Goal: Task Accomplishment & Management: Use online tool/utility

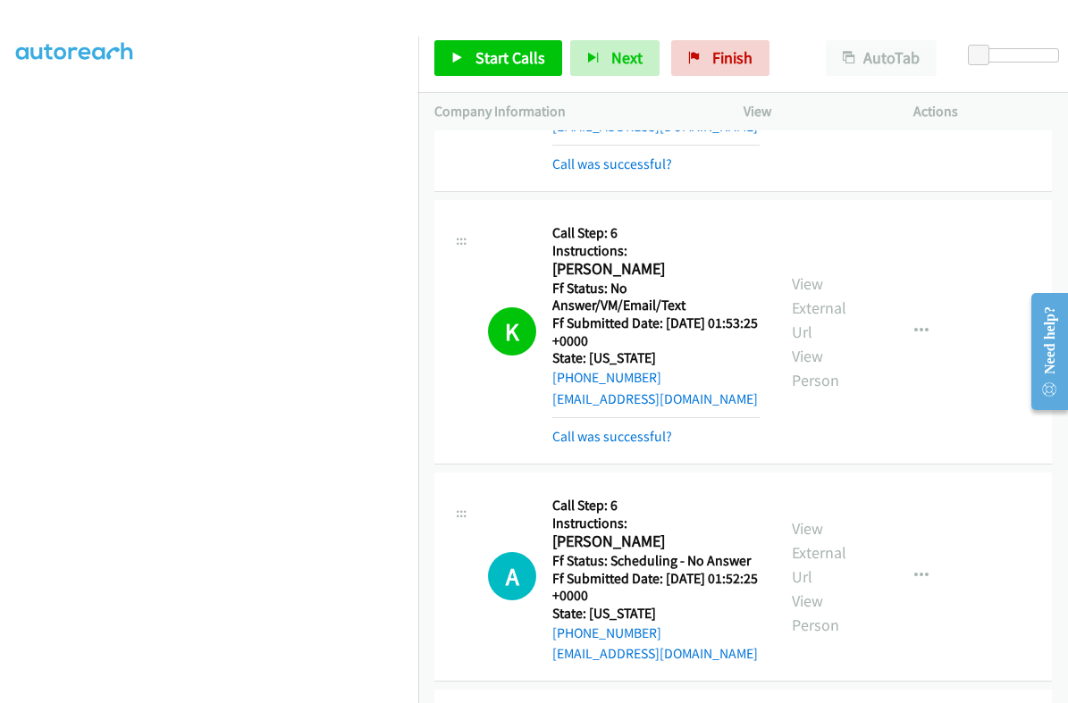
scroll to position [1786, 0]
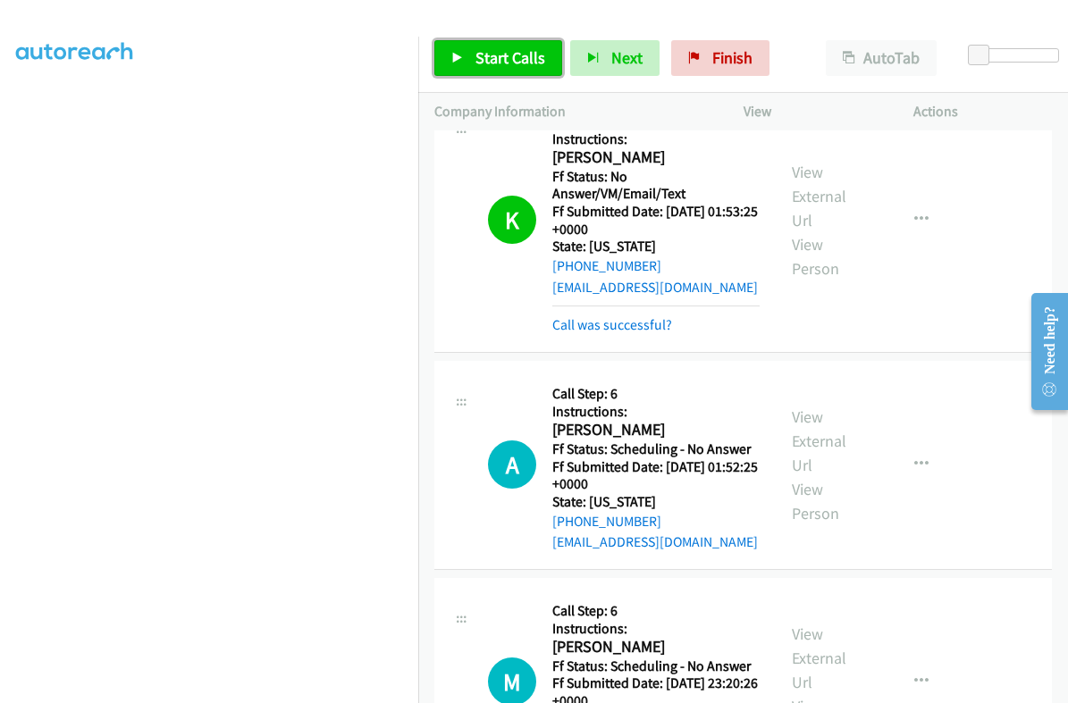
click at [517, 55] on span "Start Calls" at bounding box center [510, 57] width 70 height 21
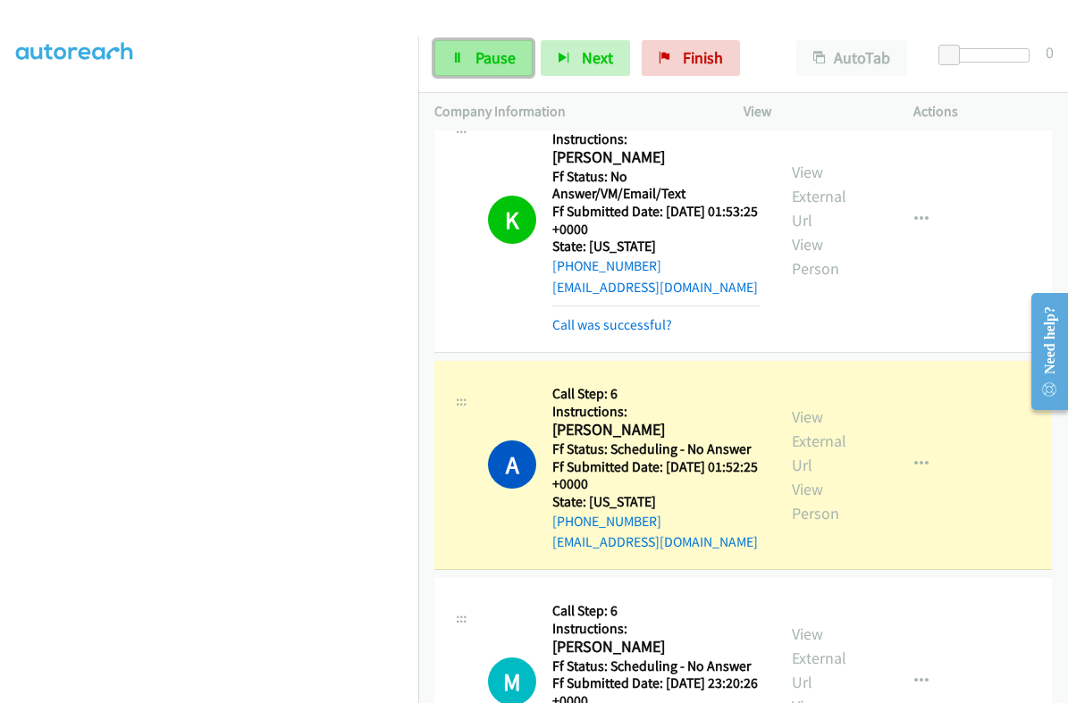
click at [470, 56] on link "Pause" at bounding box center [483, 58] width 98 height 36
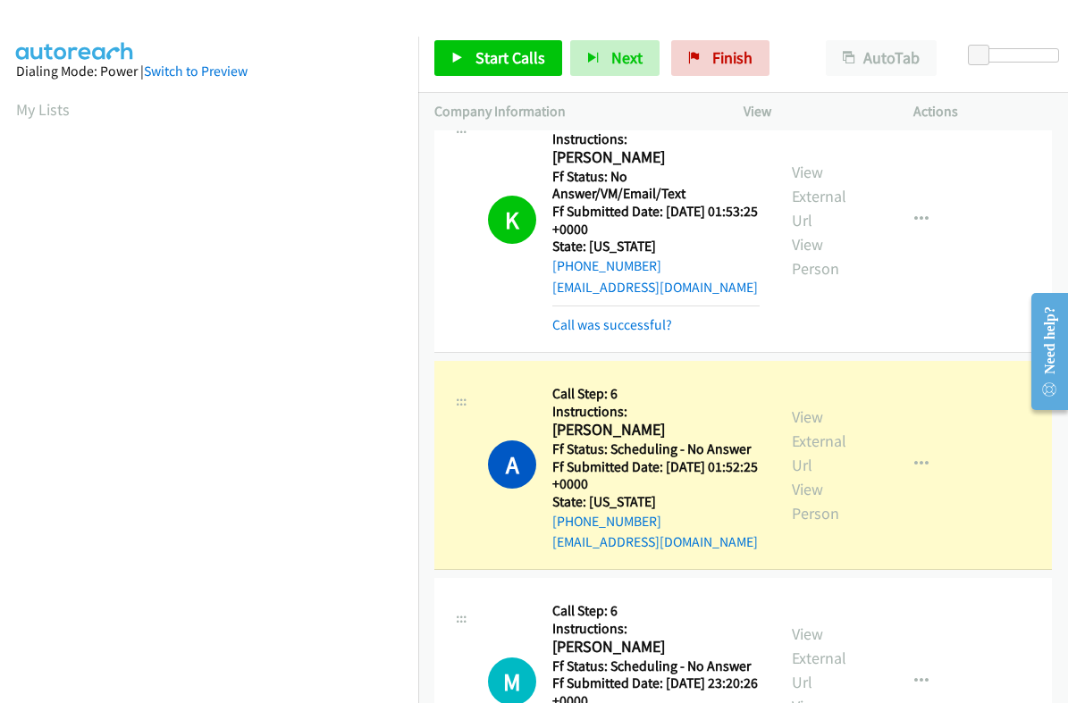
scroll to position [303, 0]
click at [793, 407] on link "View External Url" at bounding box center [819, 441] width 55 height 69
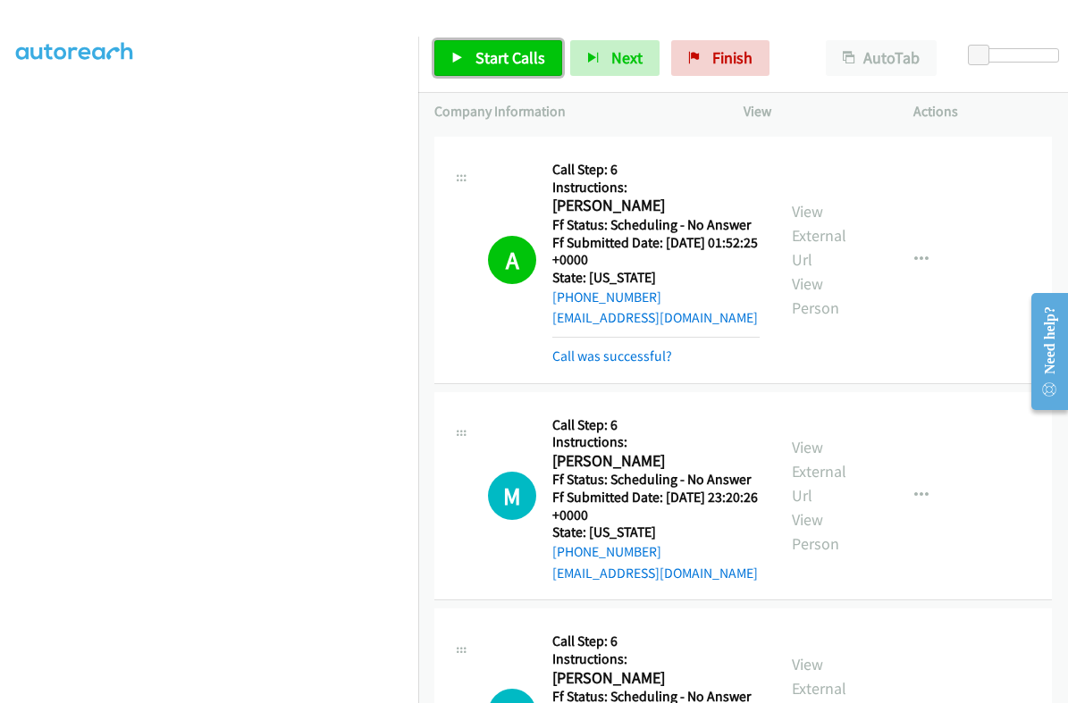
click at [502, 60] on span "Start Calls" at bounding box center [510, 57] width 70 height 21
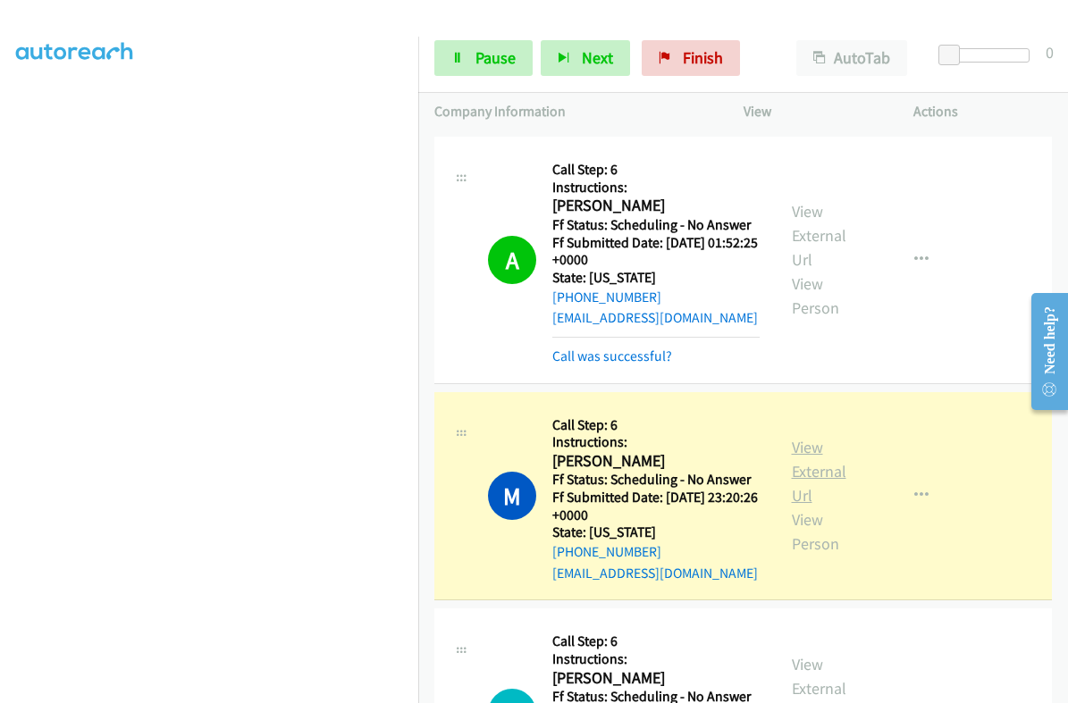
click at [798, 437] on link "View External Url" at bounding box center [819, 471] width 55 height 69
click at [463, 66] on link "Pause" at bounding box center [483, 58] width 98 height 36
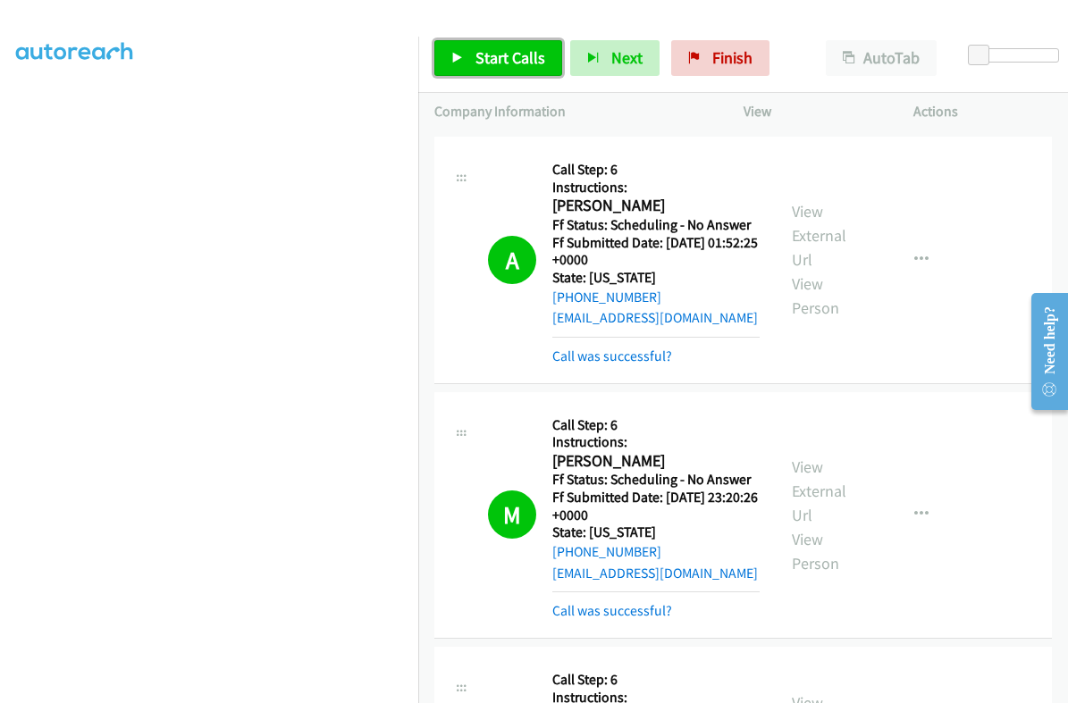
click at [524, 52] on span "Start Calls" at bounding box center [510, 57] width 70 height 21
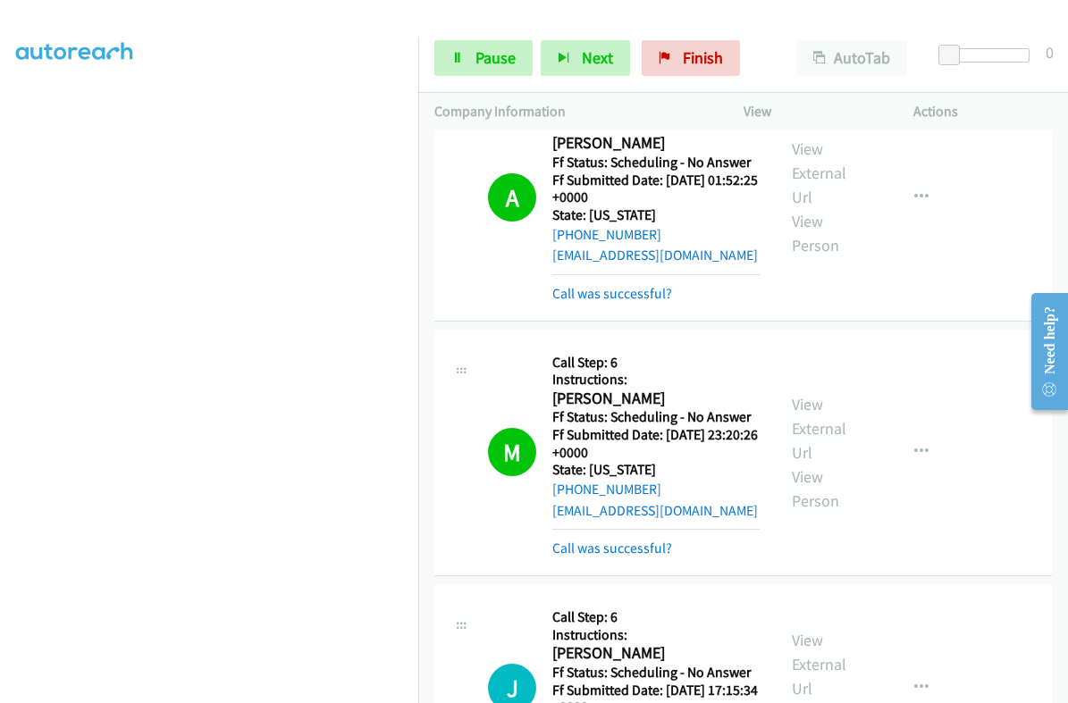
scroll to position [2122, 0]
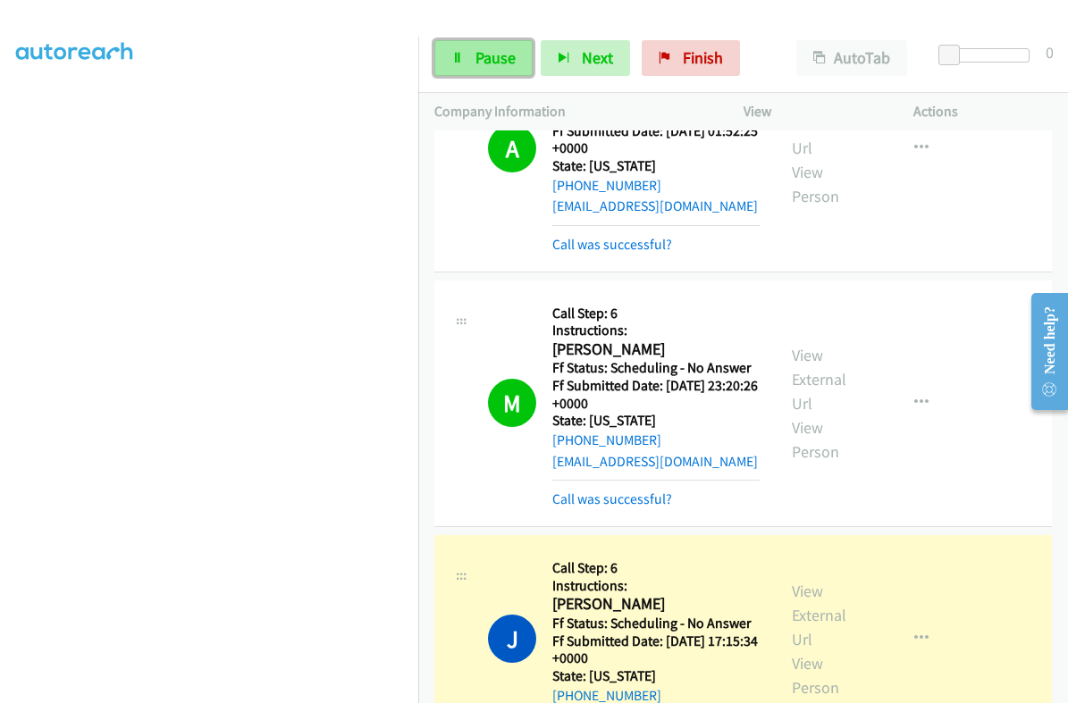
click at [482, 51] on span "Pause" at bounding box center [495, 57] width 40 height 21
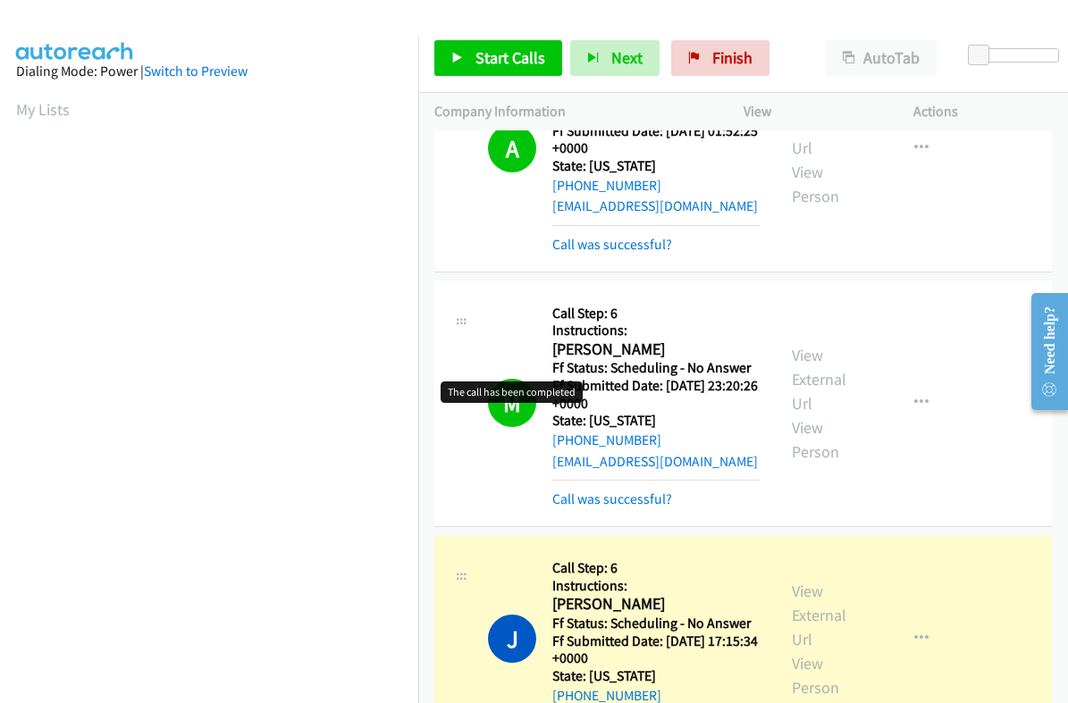
scroll to position [303, 0]
click at [804, 581] on link "View External Url" at bounding box center [819, 615] width 55 height 69
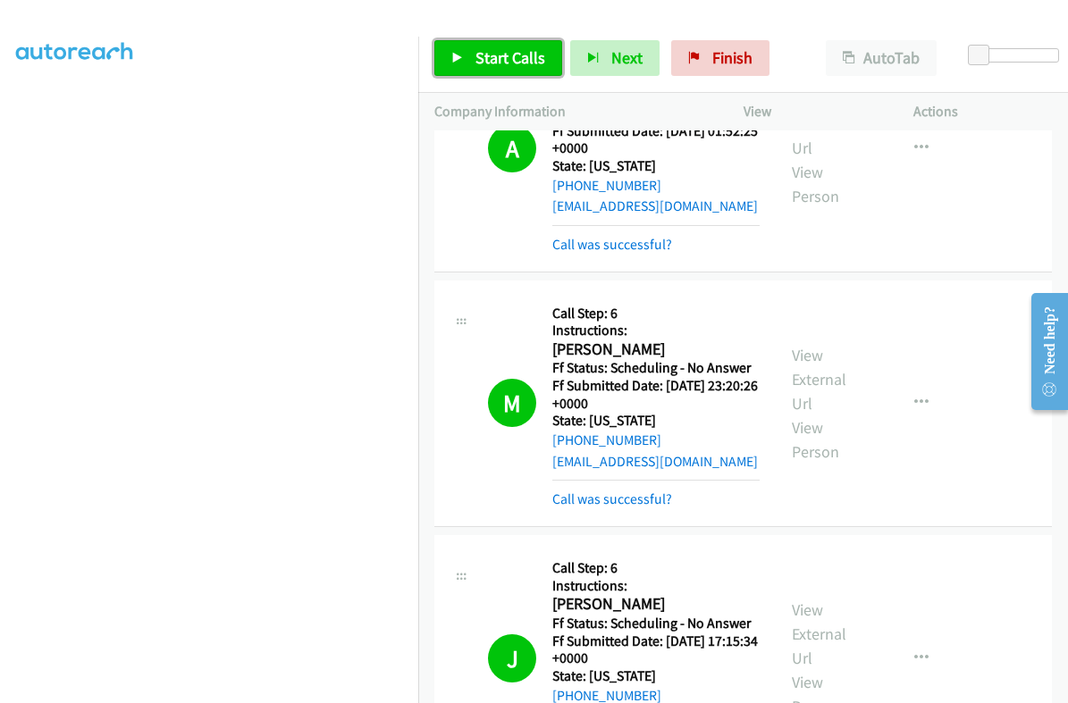
click at [492, 63] on span "Start Calls" at bounding box center [510, 57] width 70 height 21
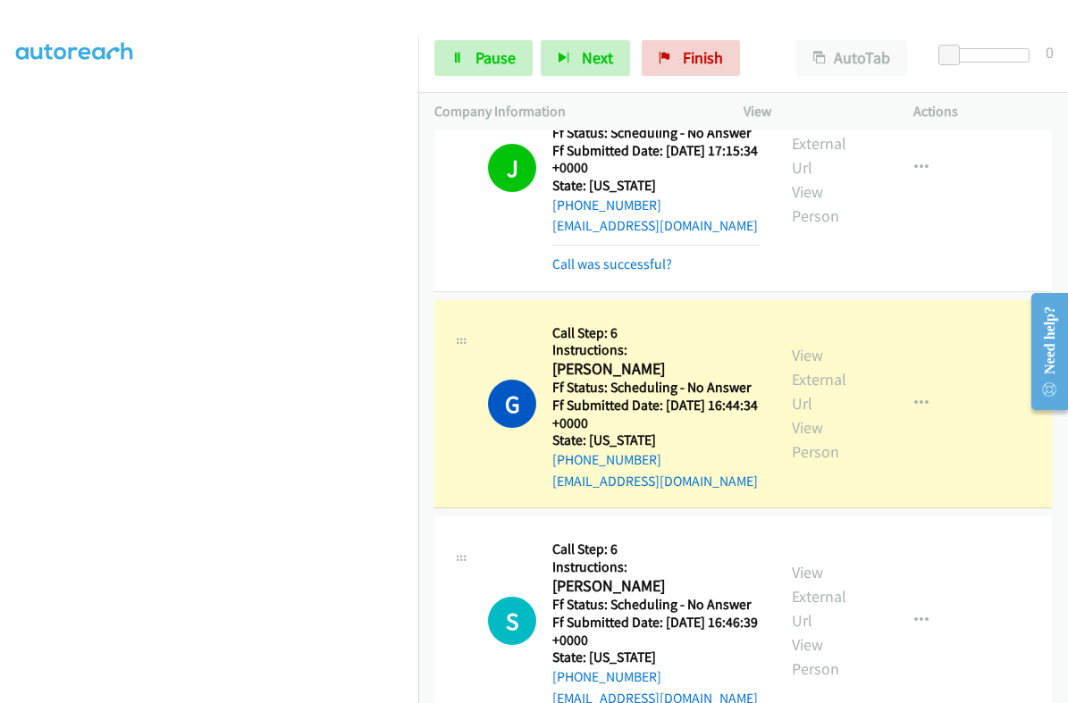
scroll to position [2681, 0]
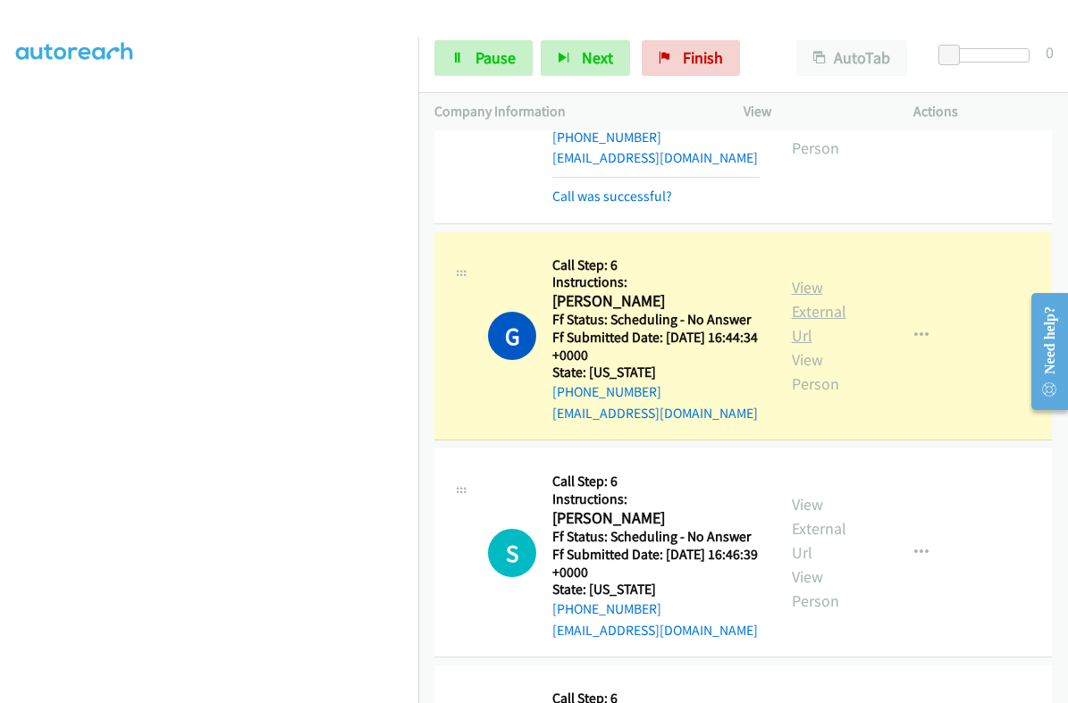
click at [816, 277] on link "View External Url" at bounding box center [819, 311] width 55 height 69
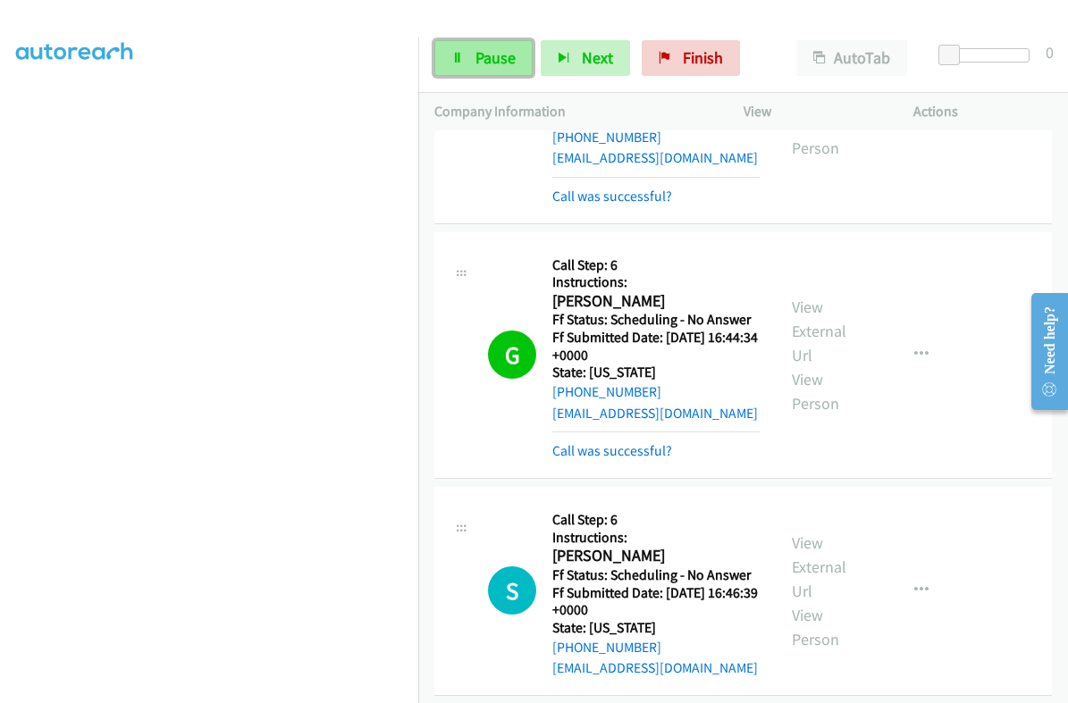
click at [484, 55] on span "Pause" at bounding box center [495, 57] width 40 height 21
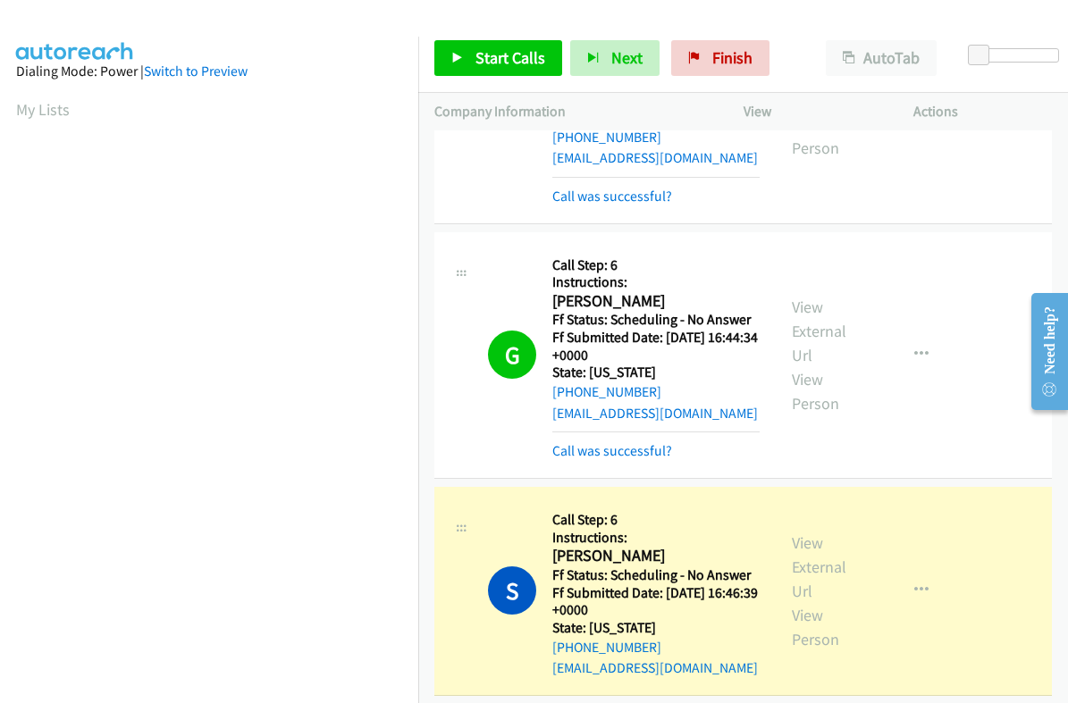
scroll to position [303, 0]
click at [798, 533] on link "View External Url" at bounding box center [819, 567] width 55 height 69
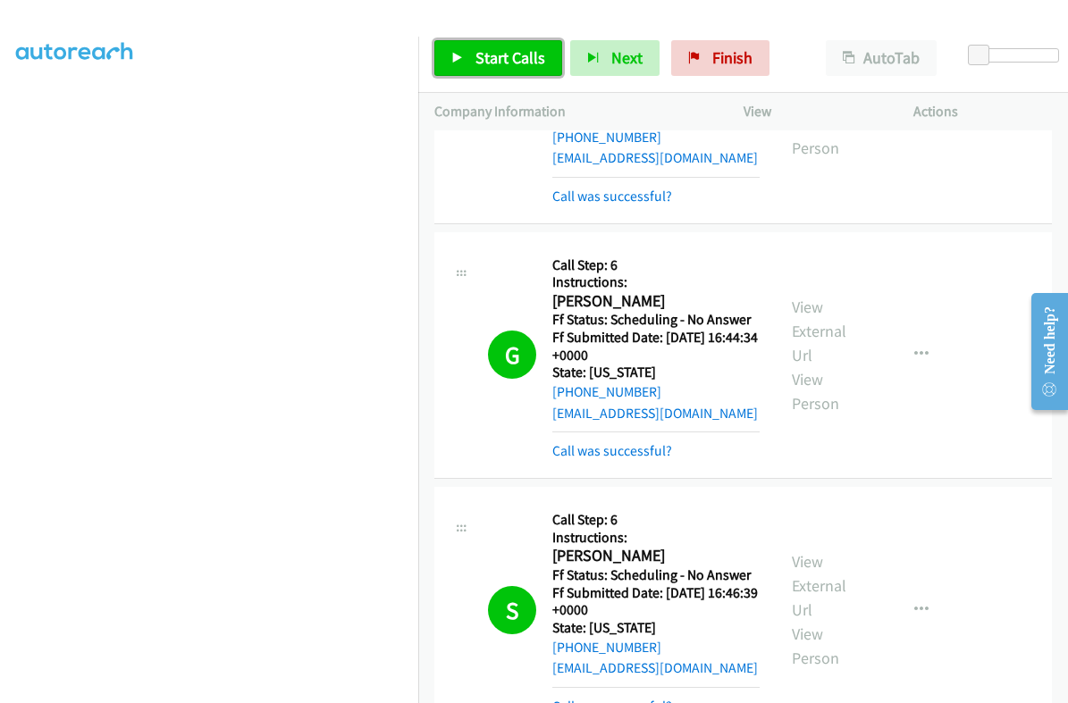
click at [500, 58] on span "Start Calls" at bounding box center [510, 57] width 70 height 21
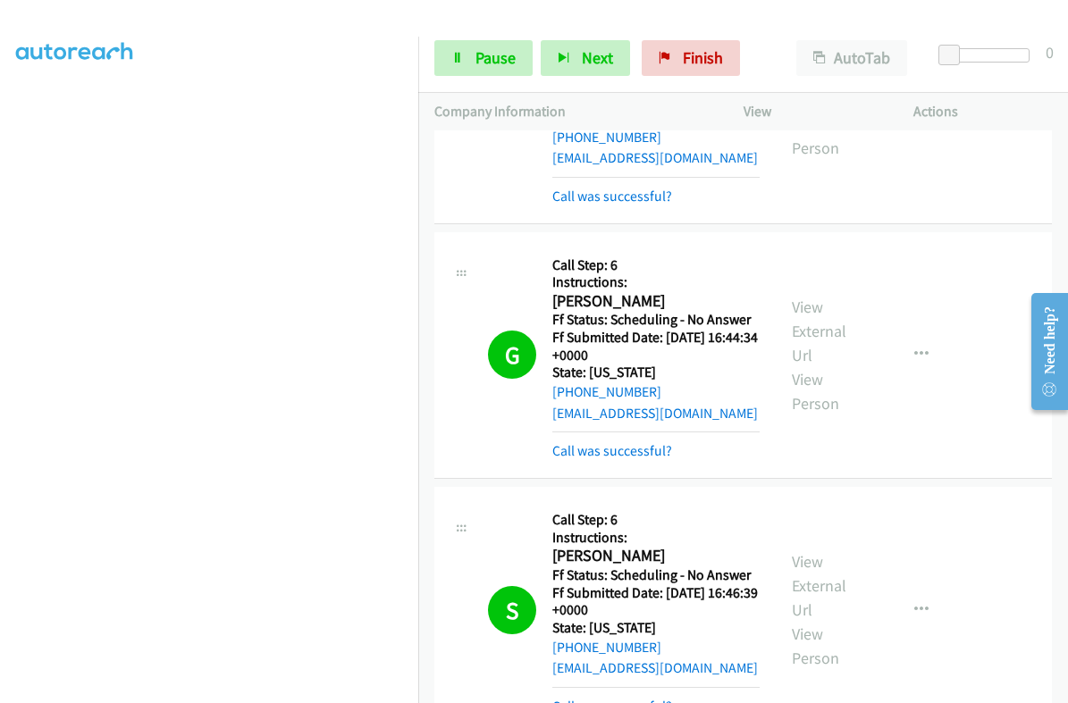
scroll to position [3015, 0]
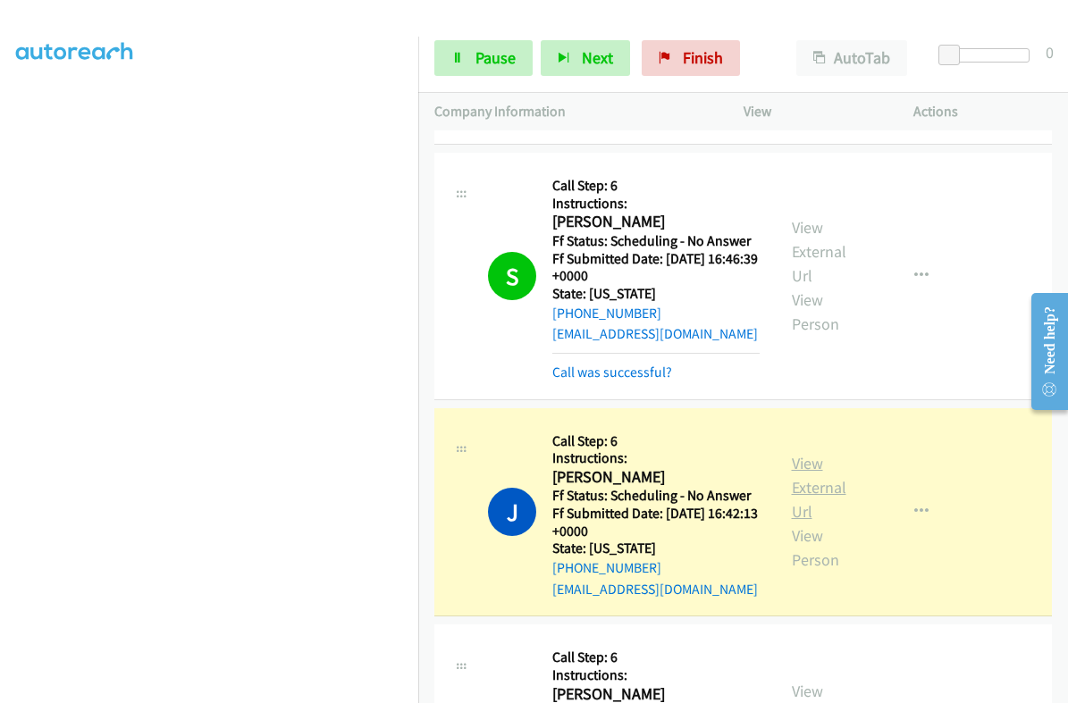
click at [809, 453] on link "View External Url" at bounding box center [819, 487] width 55 height 69
drag, startPoint x: 487, startPoint y: 71, endPoint x: 474, endPoint y: 80, distance: 16.1
click at [487, 71] on link "Pause" at bounding box center [483, 58] width 98 height 36
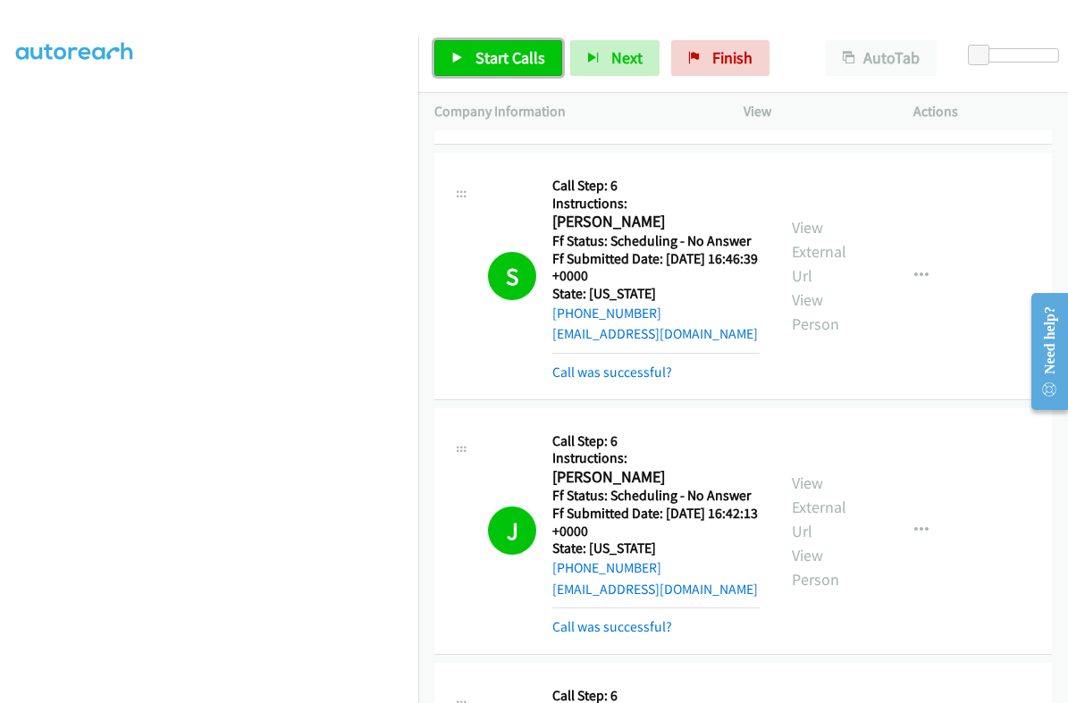
click at [465, 63] on link "Start Calls" at bounding box center [498, 58] width 128 height 36
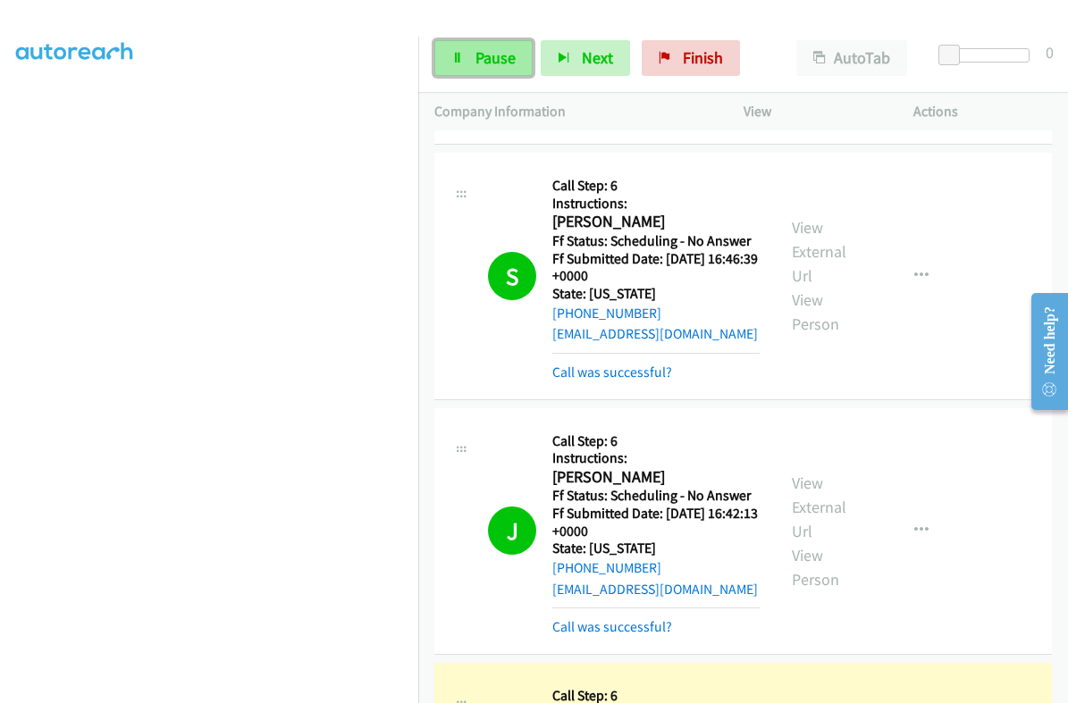
click at [466, 51] on link "Pause" at bounding box center [483, 58] width 98 height 36
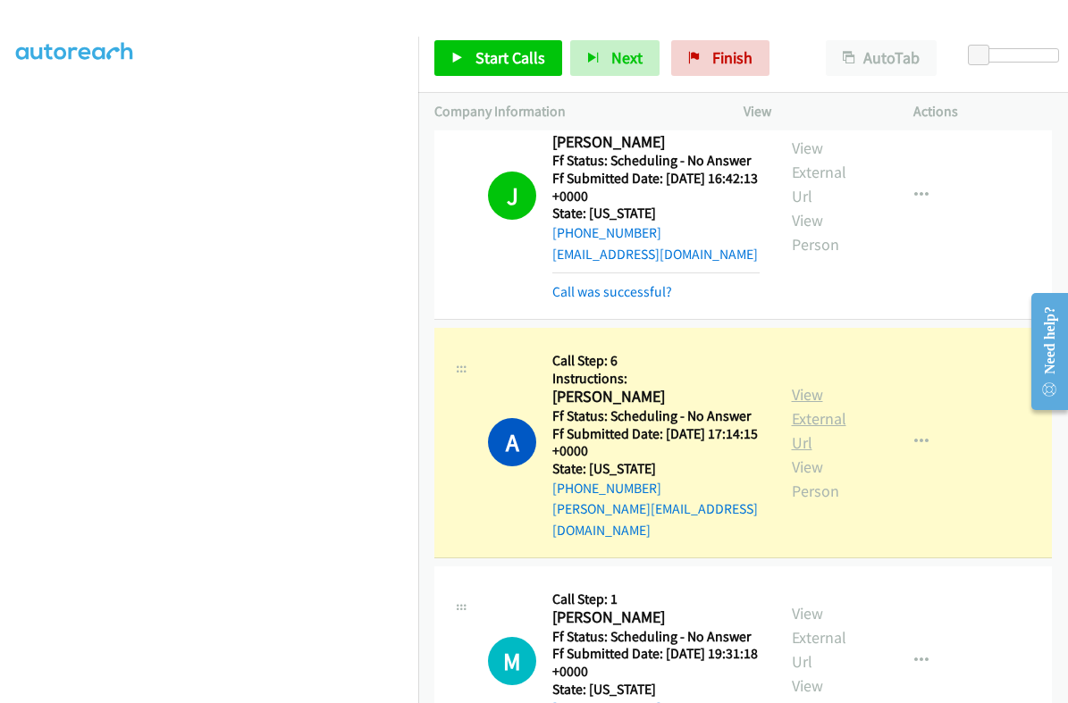
click at [804, 384] on link "View External Url" at bounding box center [819, 418] width 55 height 69
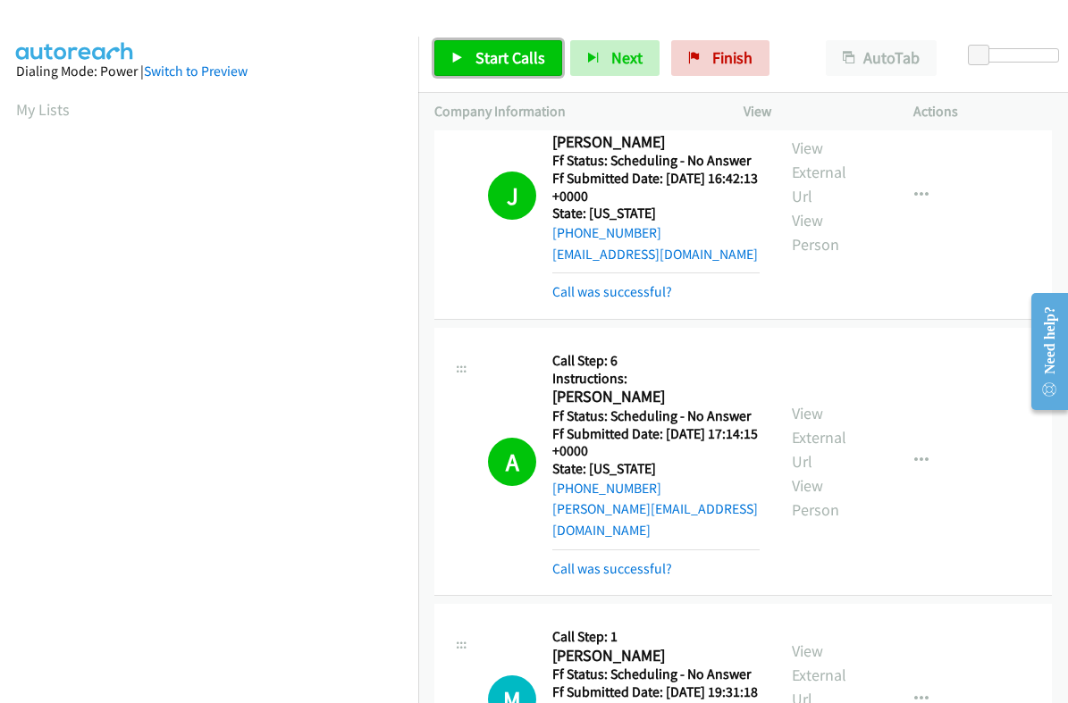
click at [496, 50] on span "Start Calls" at bounding box center [510, 57] width 70 height 21
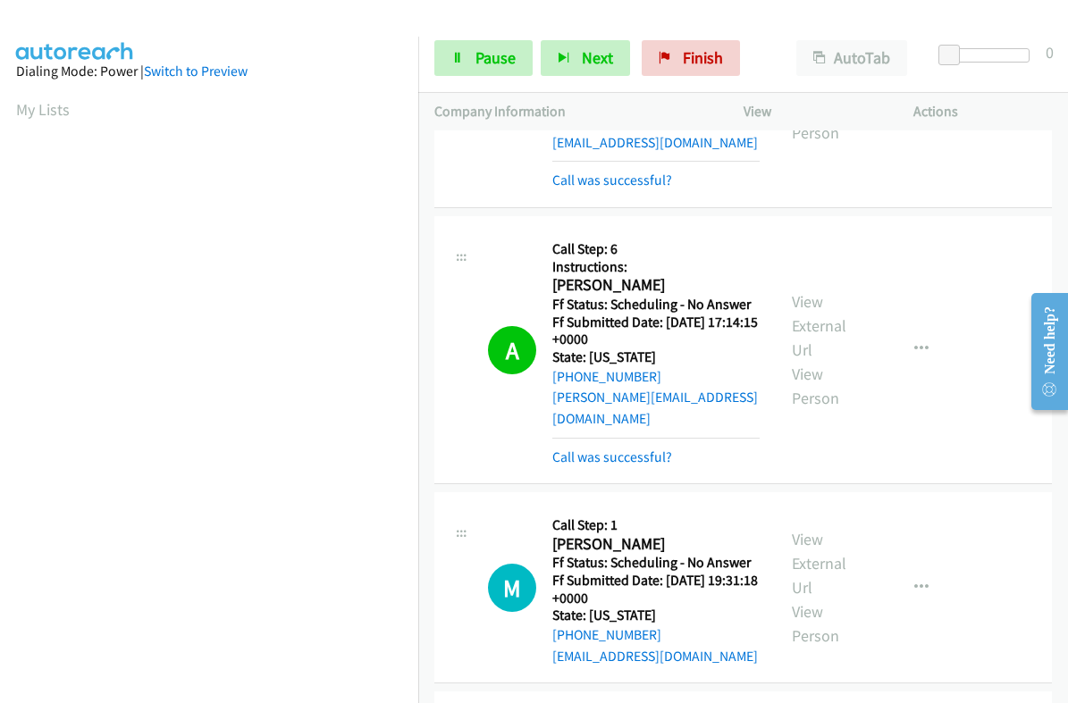
scroll to position [3573, 0]
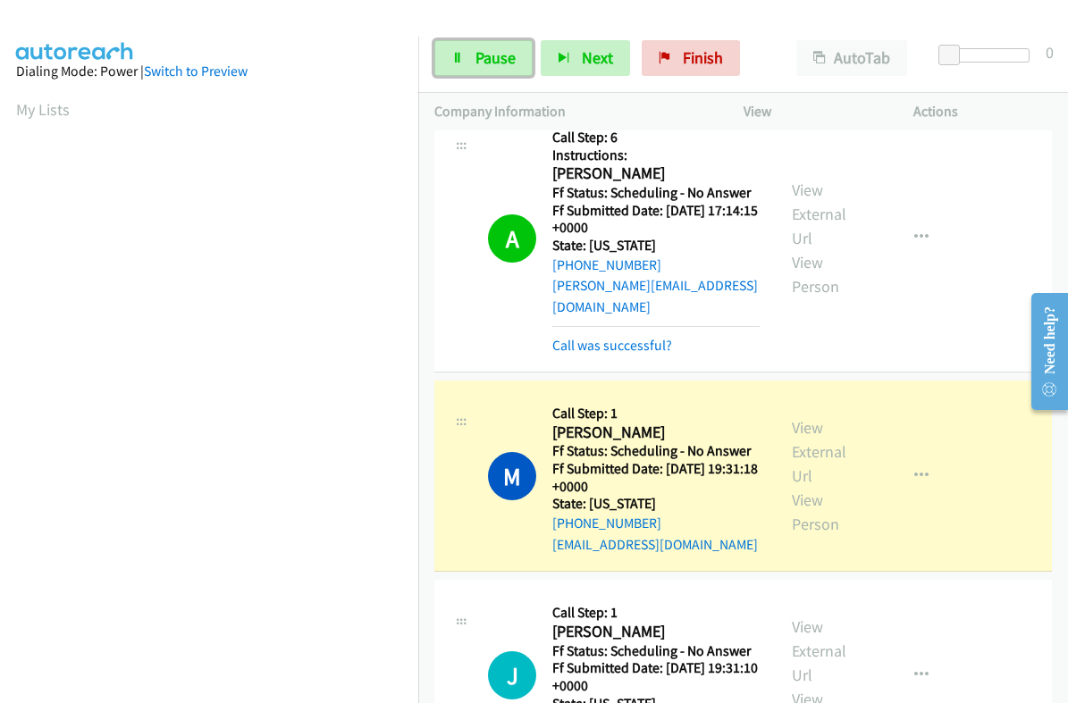
click at [467, 63] on link "Pause" at bounding box center [483, 58] width 98 height 36
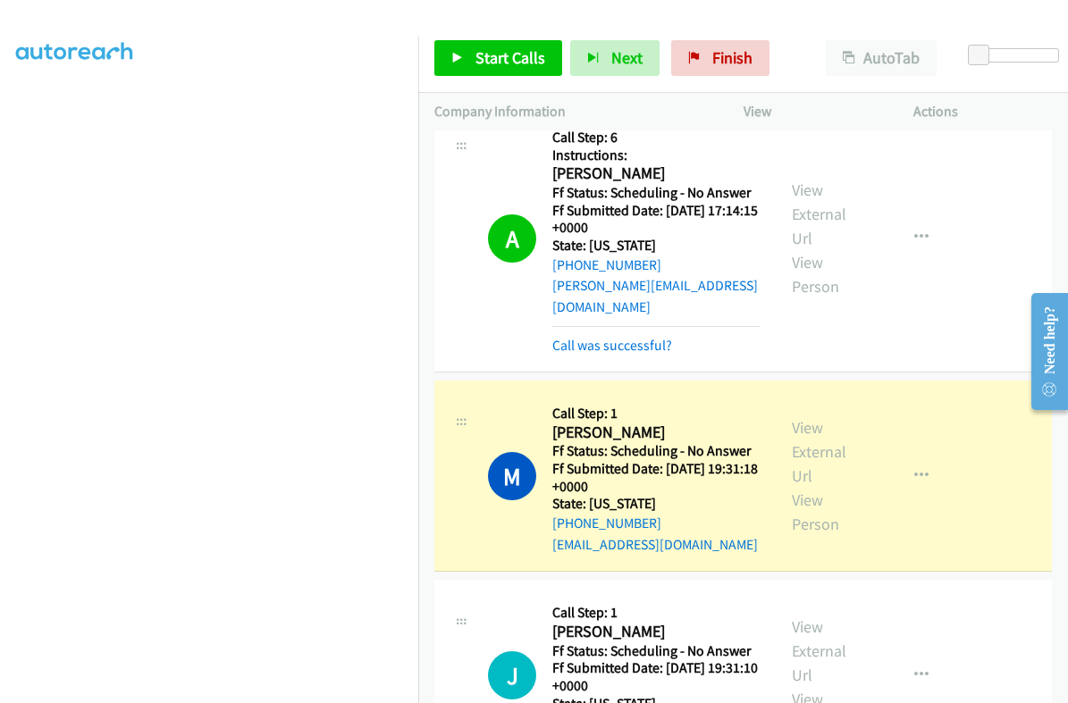
scroll to position [303, 0]
click at [795, 417] on link "View External Url" at bounding box center [819, 451] width 55 height 69
